Goal: Transaction & Acquisition: Download file/media

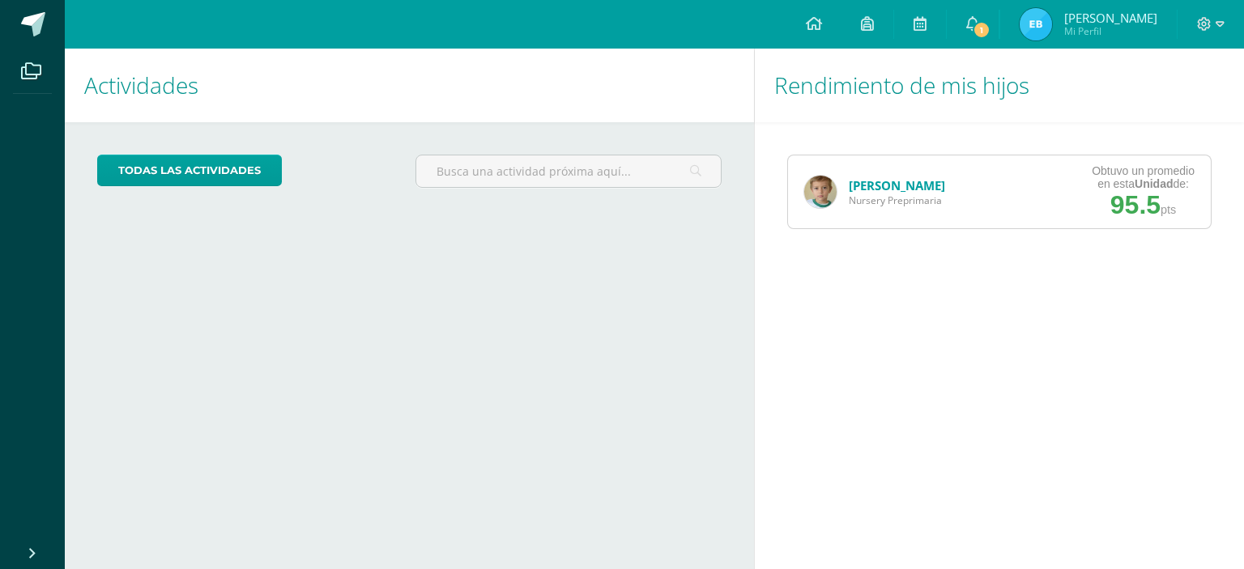
click at [903, 185] on link "[PERSON_NAME]" at bounding box center [896, 185] width 96 height 16
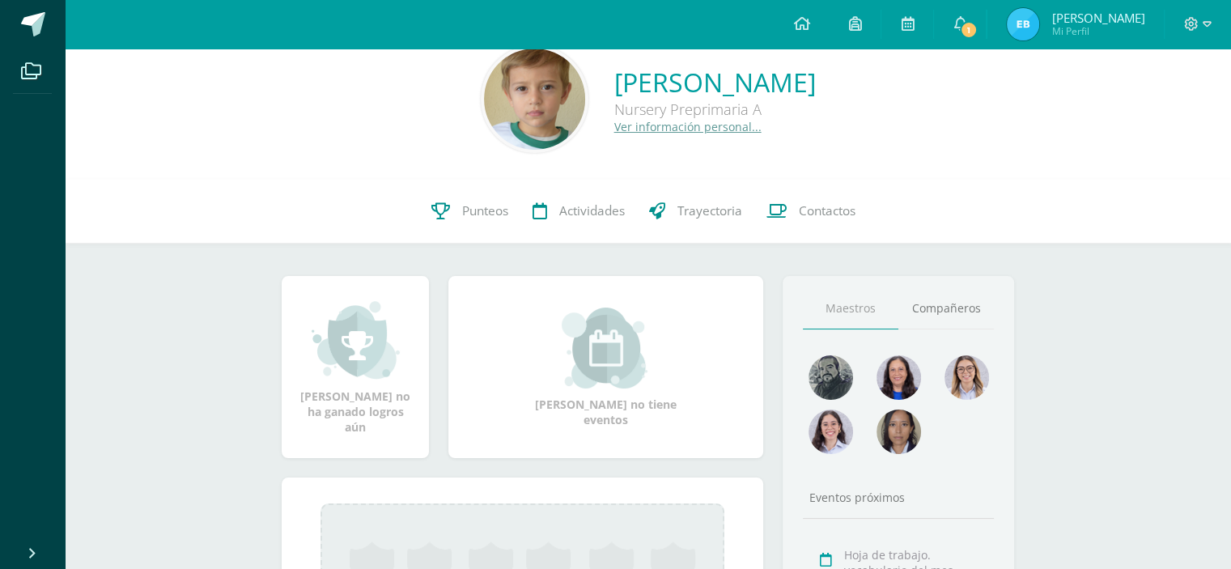
scroll to position [81, 0]
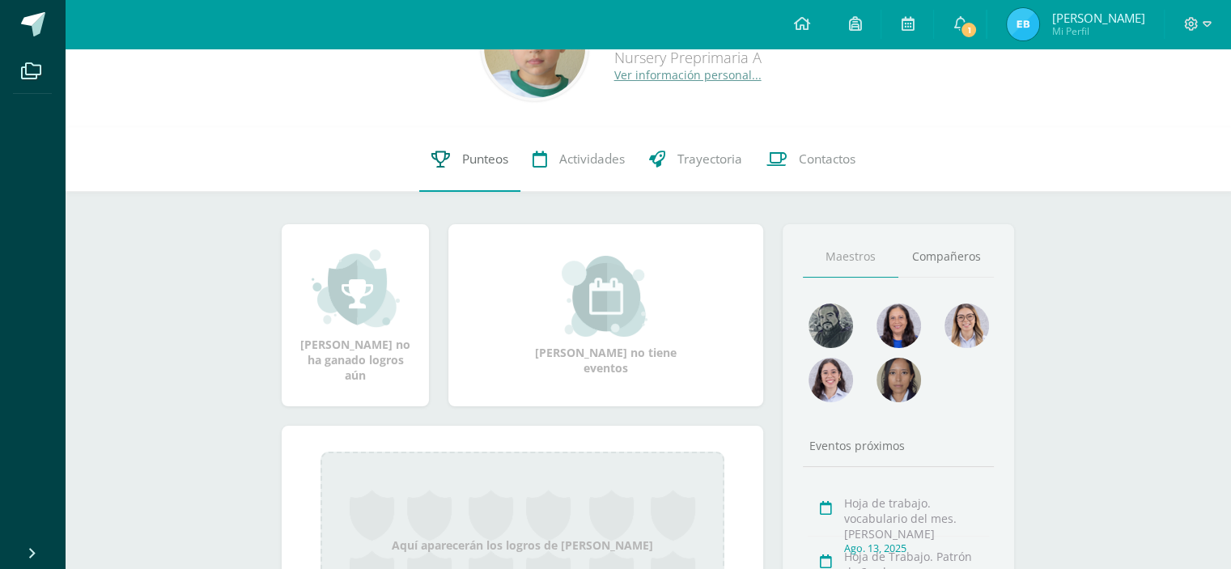
click at [482, 156] on span "Punteos" at bounding box center [485, 159] width 46 height 17
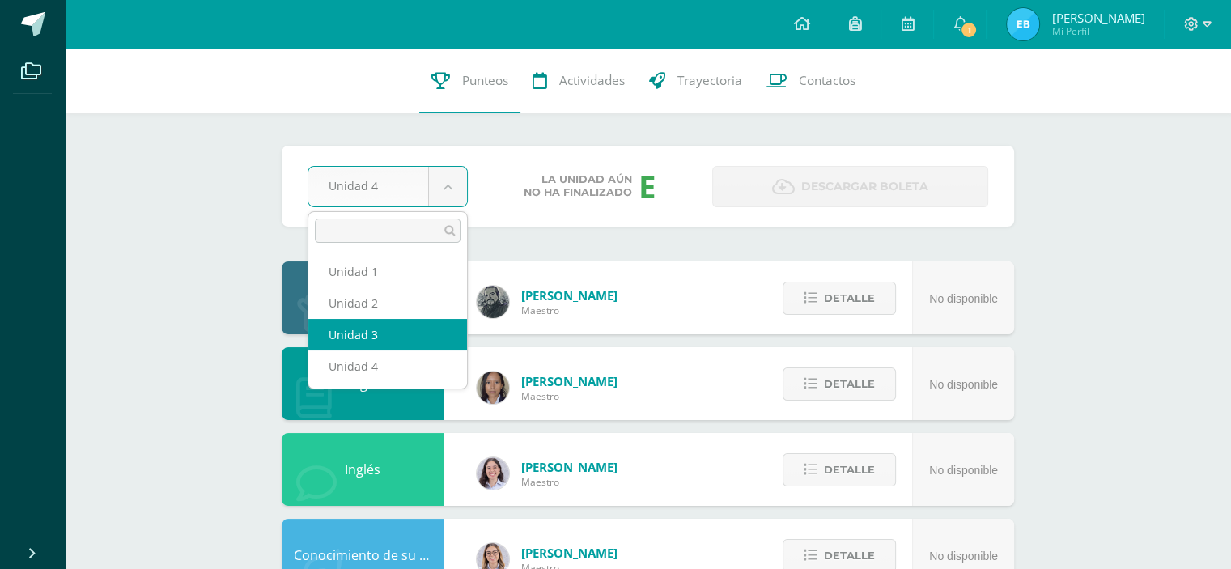
select select "Unidad 3"
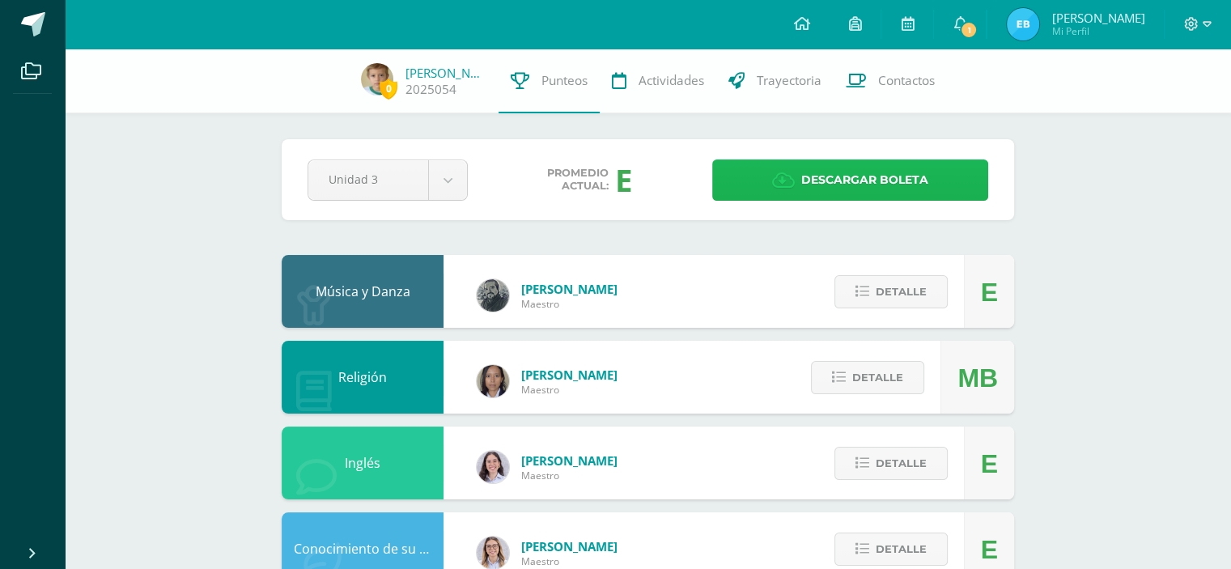
click at [848, 174] on span "Descargar boleta" at bounding box center [865, 180] width 127 height 40
